Goal: Task Accomplishment & Management: Complete application form

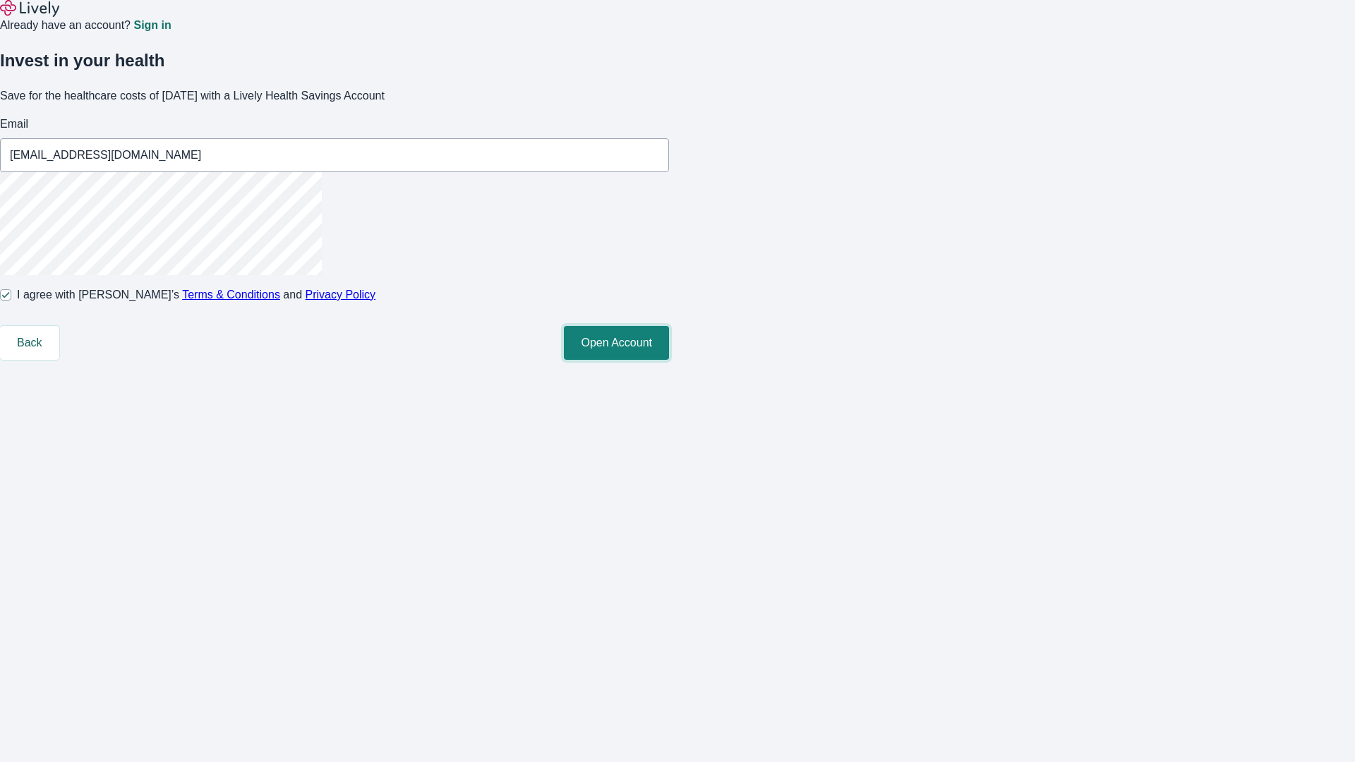
click at [669, 360] on button "Open Account" at bounding box center [616, 343] width 105 height 34
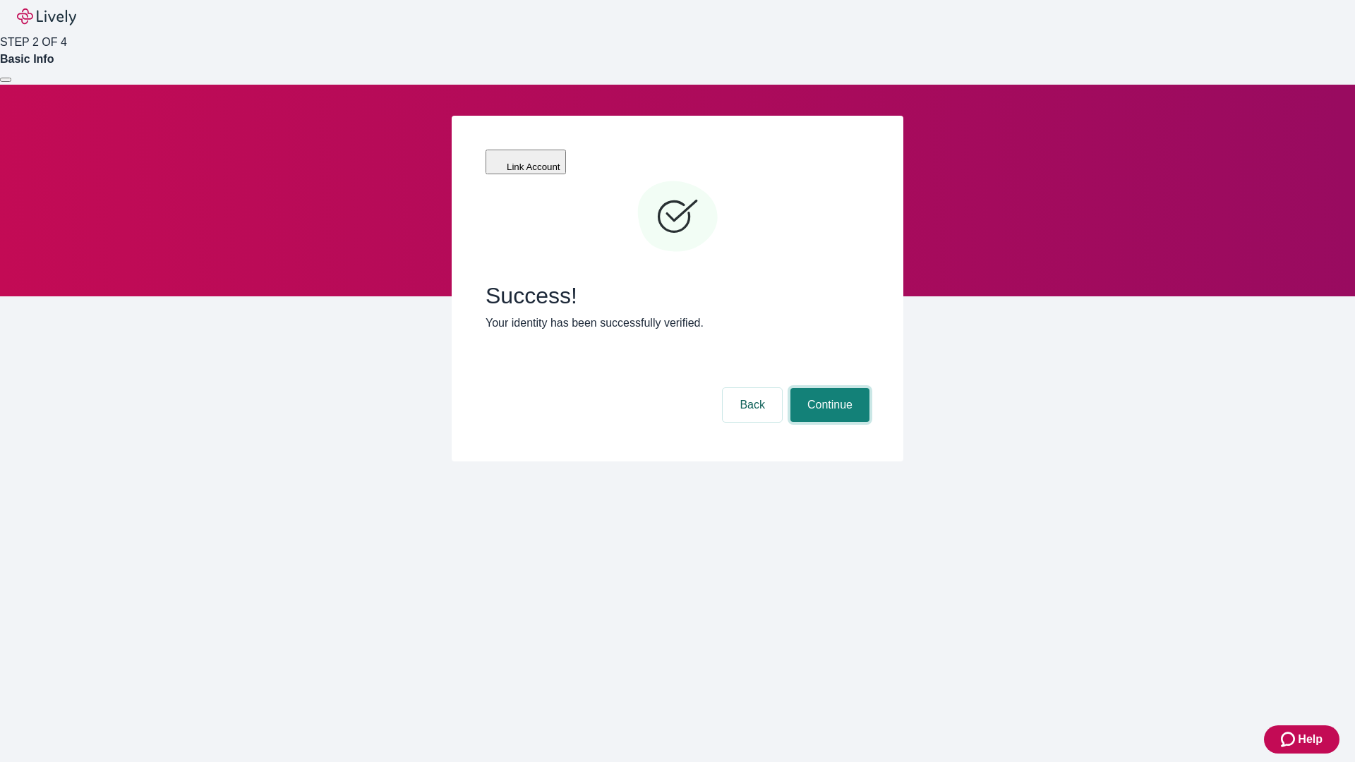
click at [828, 388] on button "Continue" at bounding box center [829, 405] width 79 height 34
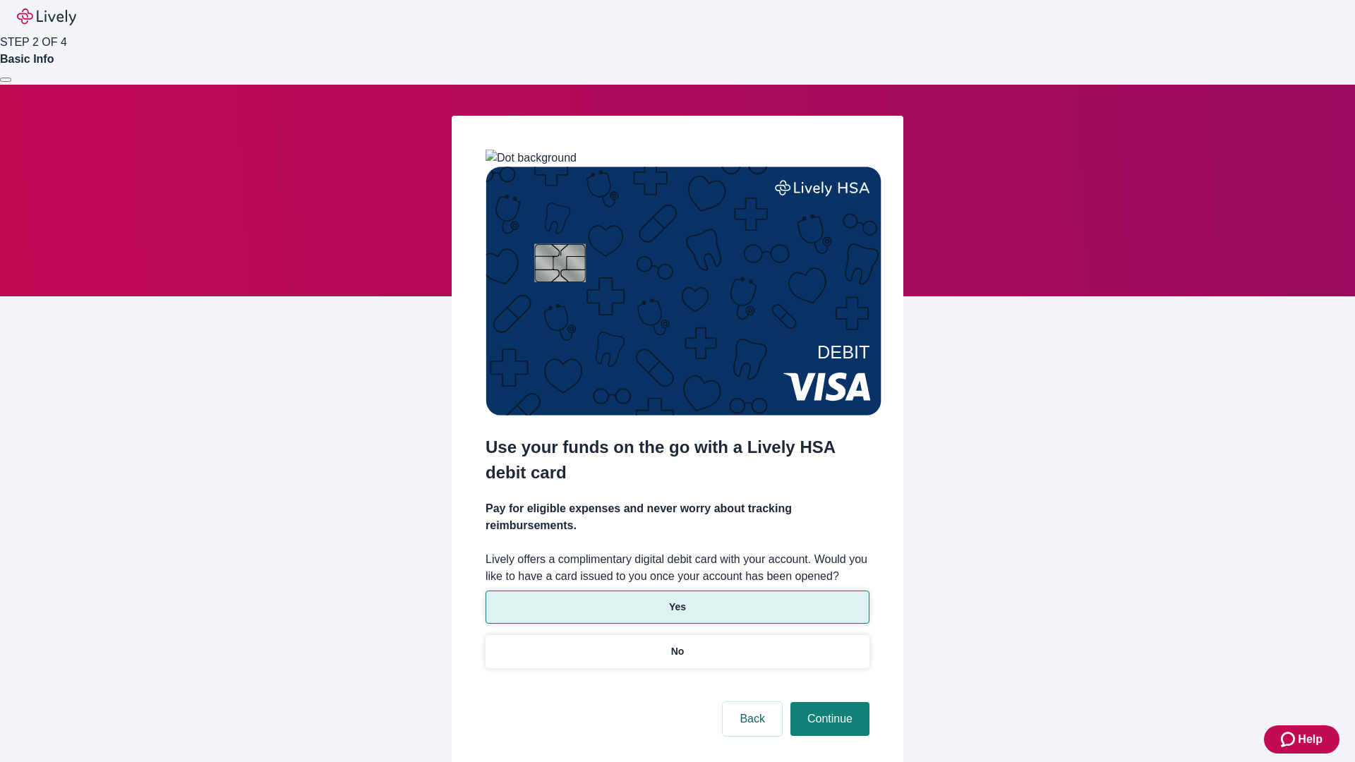
click at [677, 600] on p "Yes" at bounding box center [677, 607] width 17 height 15
click at [828, 702] on button "Continue" at bounding box center [829, 719] width 79 height 34
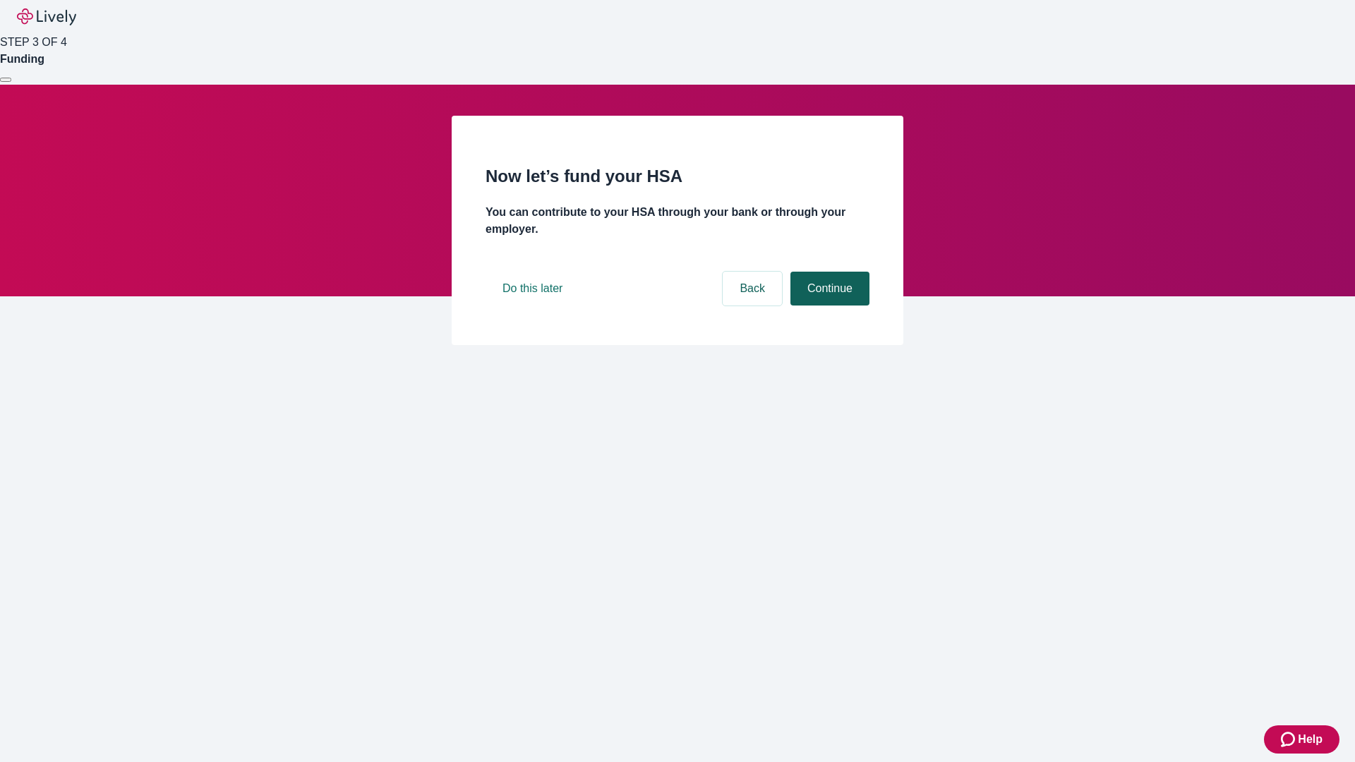
click at [828, 306] on button "Continue" at bounding box center [829, 289] width 79 height 34
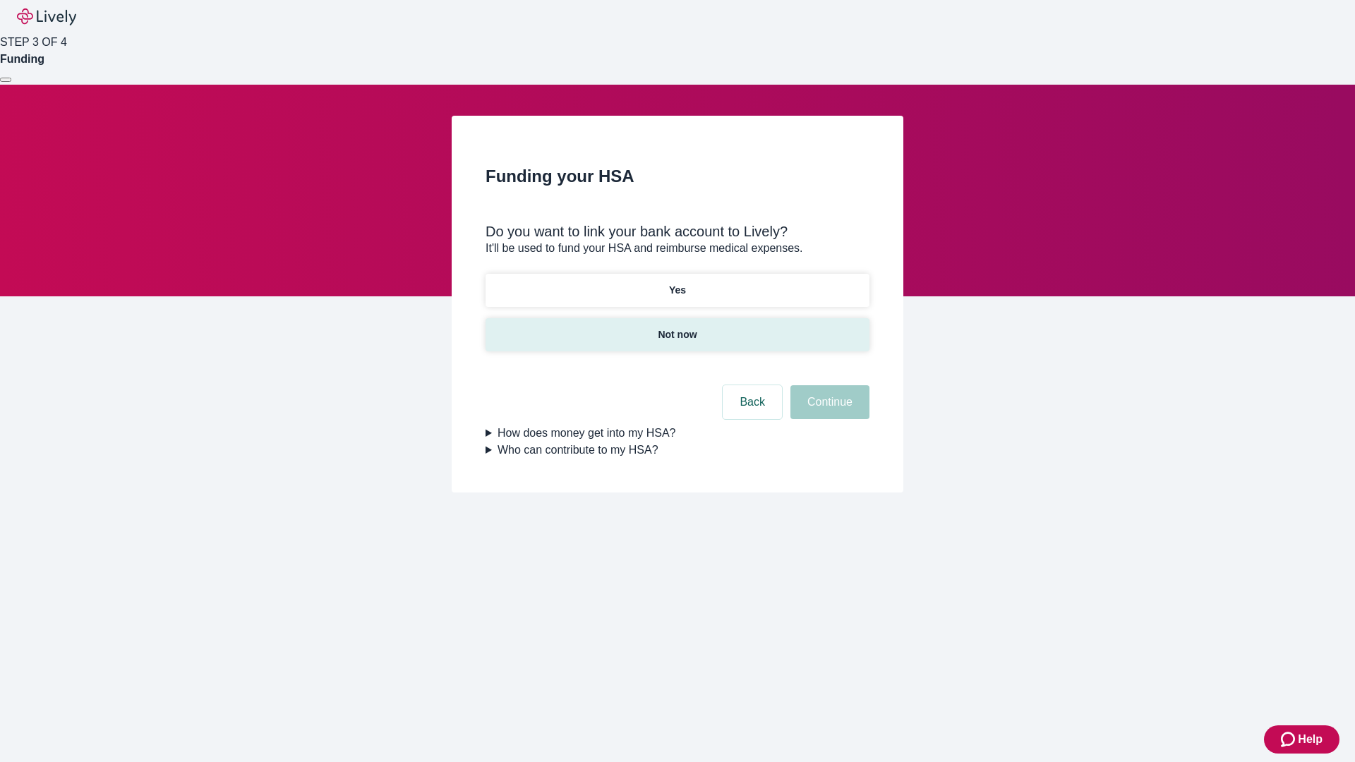
click at [677, 327] on p "Not now" at bounding box center [677, 334] width 39 height 15
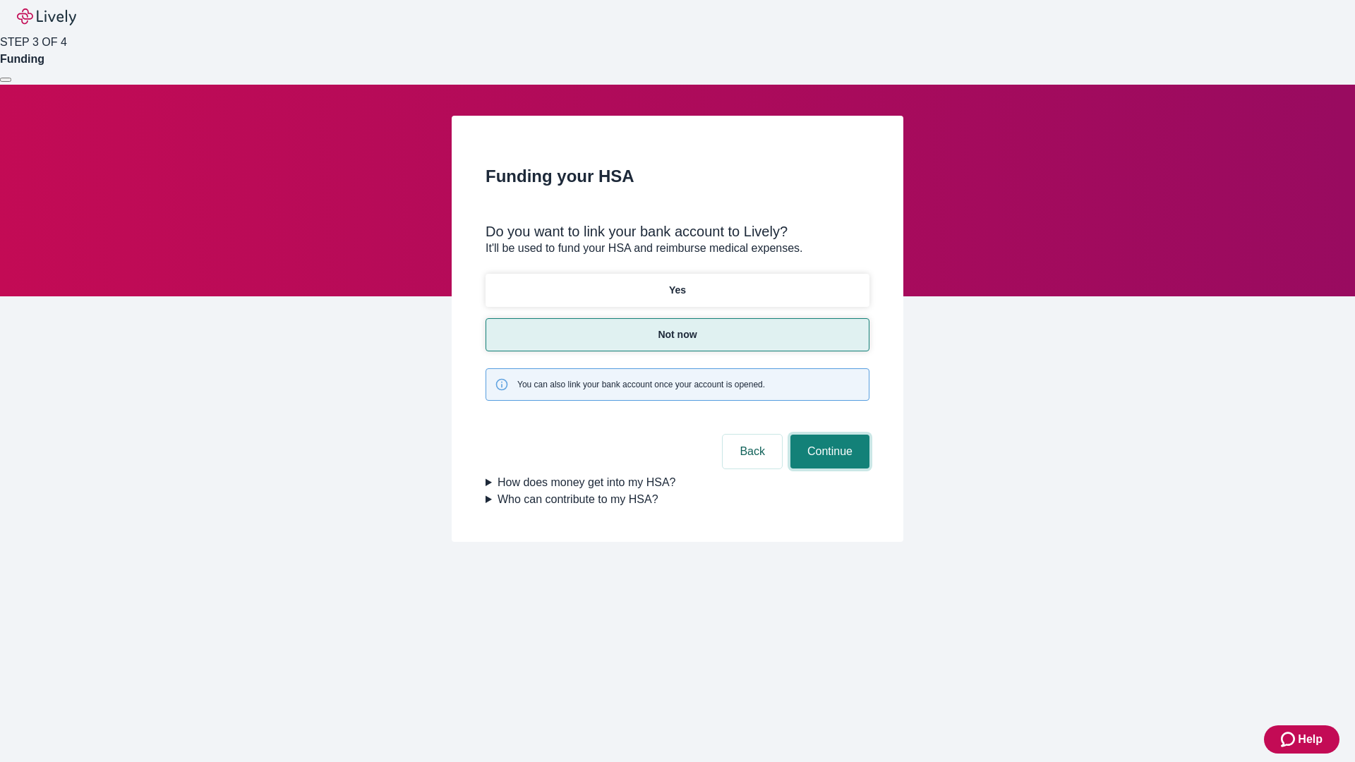
click at [828, 435] on button "Continue" at bounding box center [829, 452] width 79 height 34
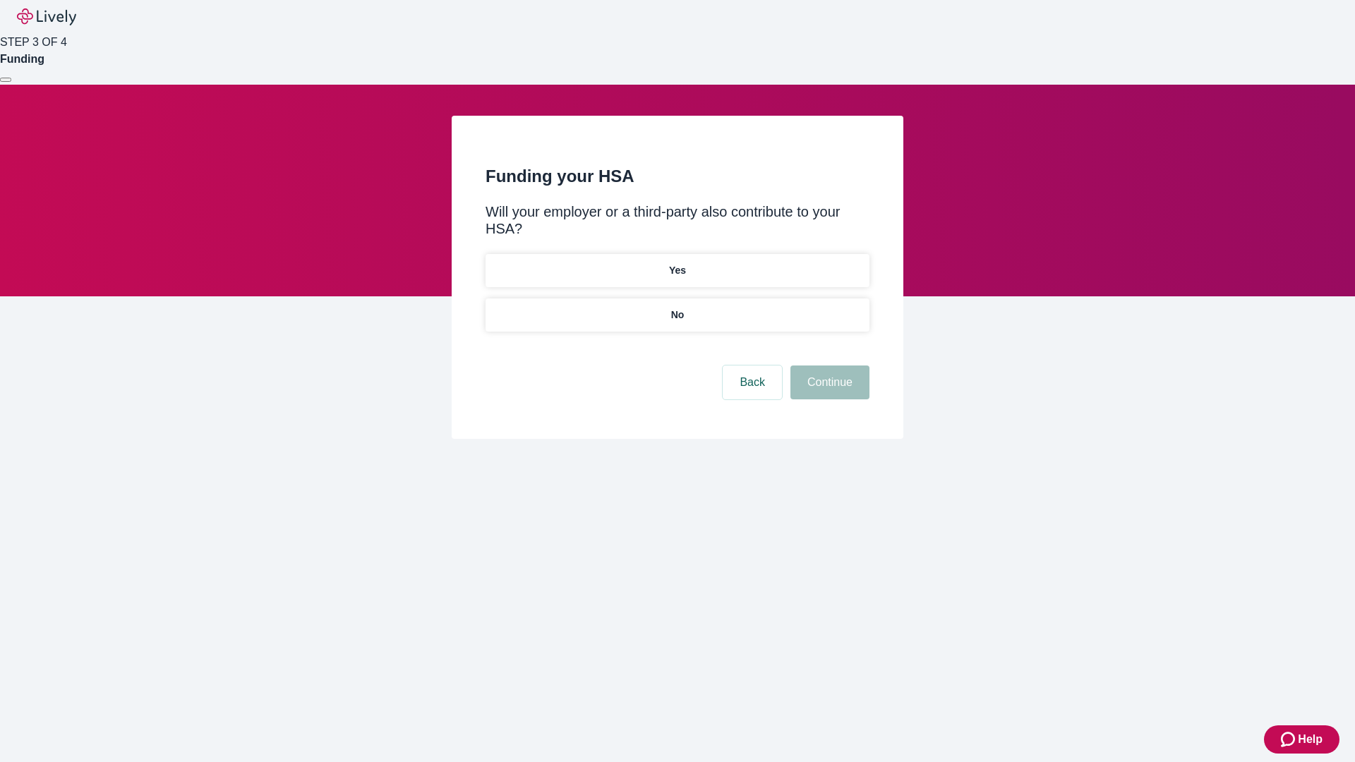
click at [677, 308] on p "No" at bounding box center [677, 315] width 13 height 15
click at [828, 366] on button "Continue" at bounding box center [829, 383] width 79 height 34
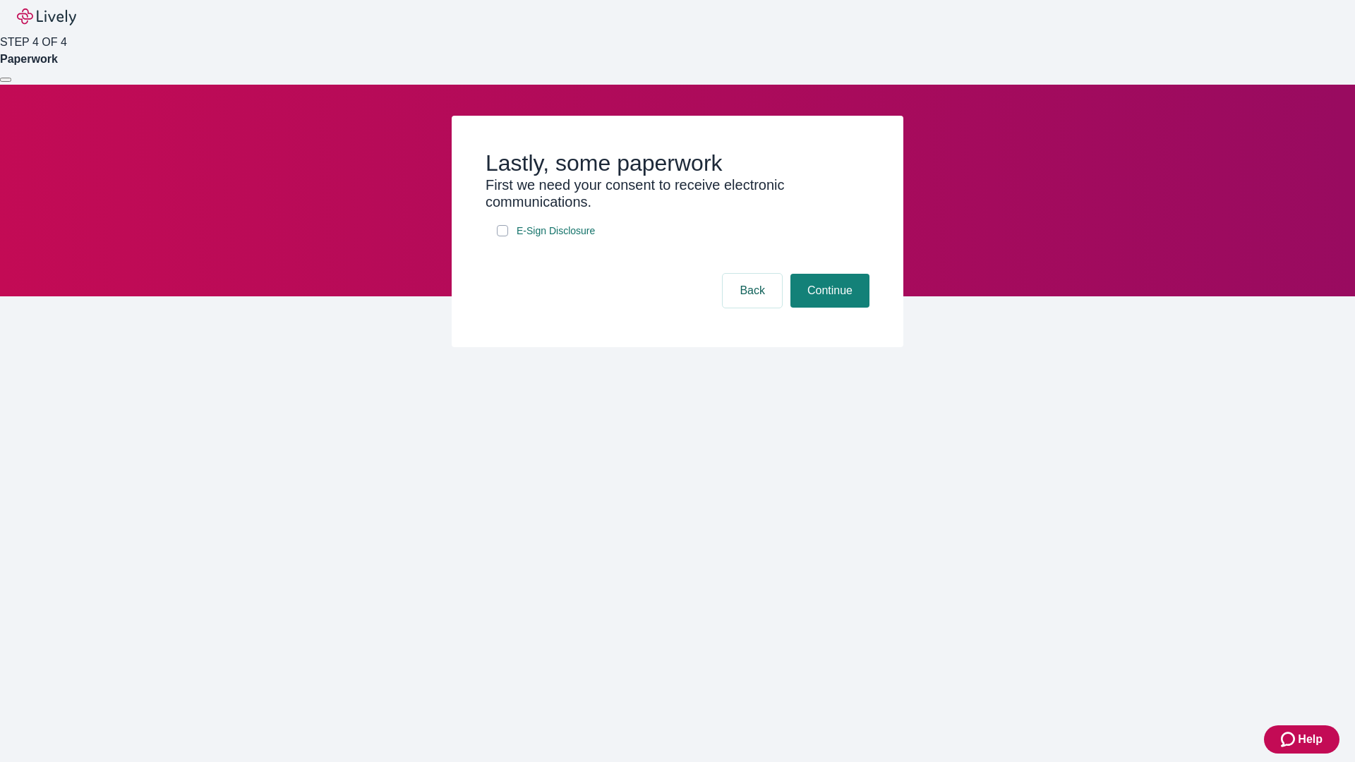
click at [502, 236] on input "E-Sign Disclosure" at bounding box center [502, 230] width 11 height 11
checkbox input "true"
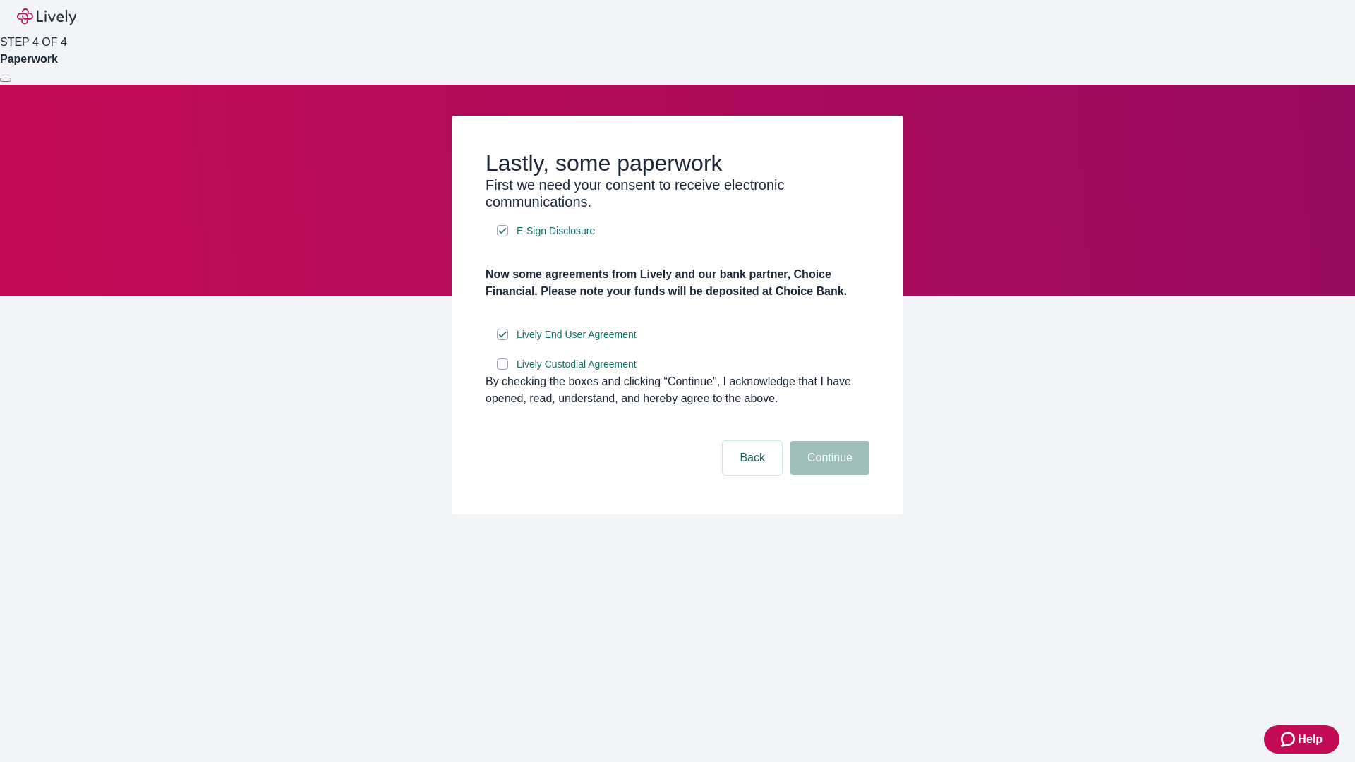
click at [502, 370] on input "Lively Custodial Agreement" at bounding box center [502, 364] width 11 height 11
checkbox input "true"
click at [828, 475] on button "Continue" at bounding box center [829, 458] width 79 height 34
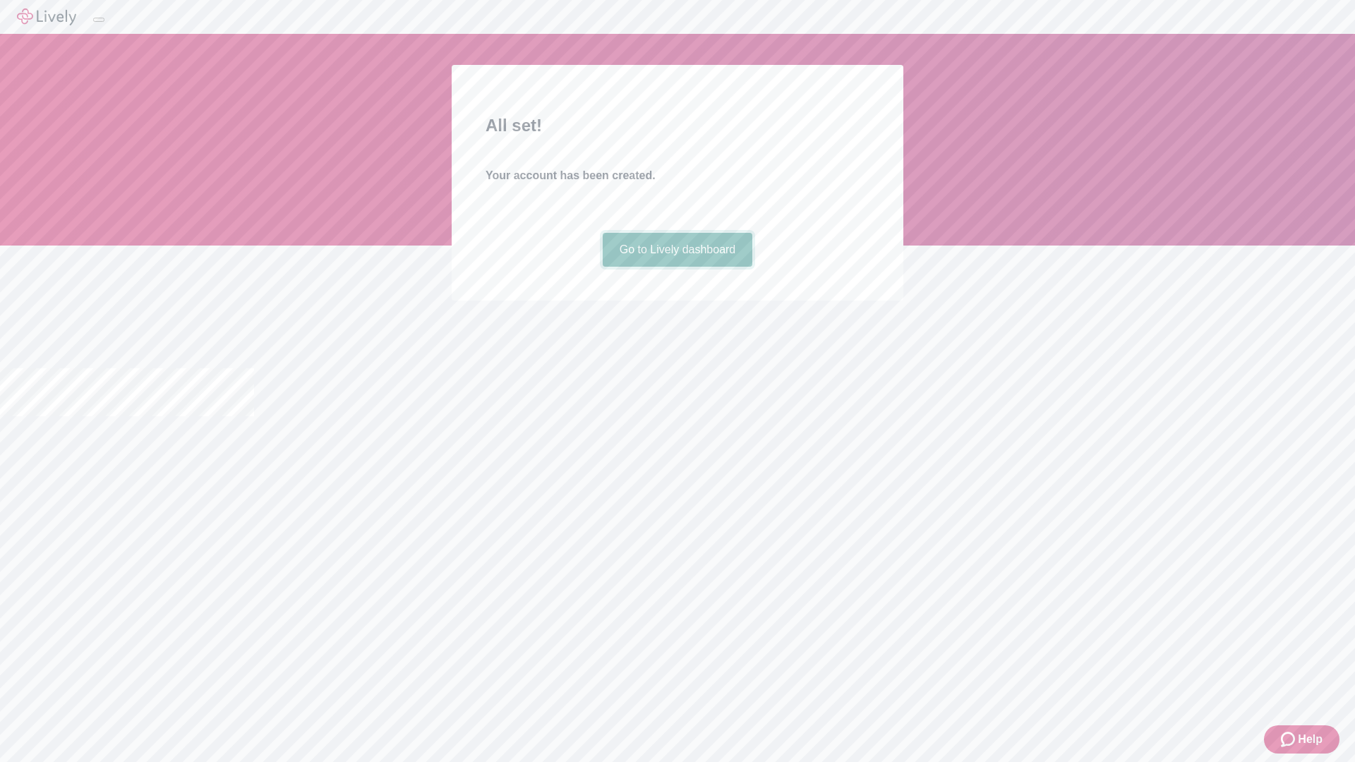
click at [677, 267] on link "Go to Lively dashboard" at bounding box center [678, 250] width 150 height 34
